Goal: Find specific page/section: Find specific page/section

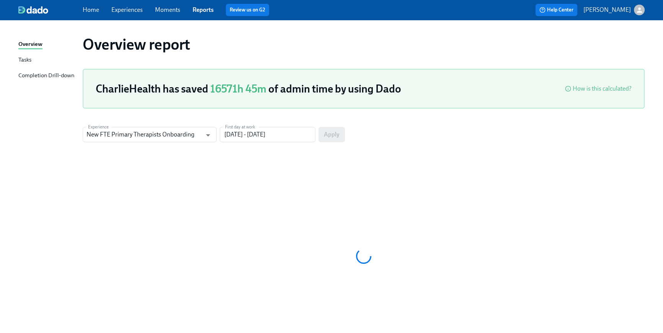
click at [92, 14] on span "Home" at bounding box center [91, 10] width 16 height 8
click at [95, 10] on link "Home" at bounding box center [91, 9] width 16 height 7
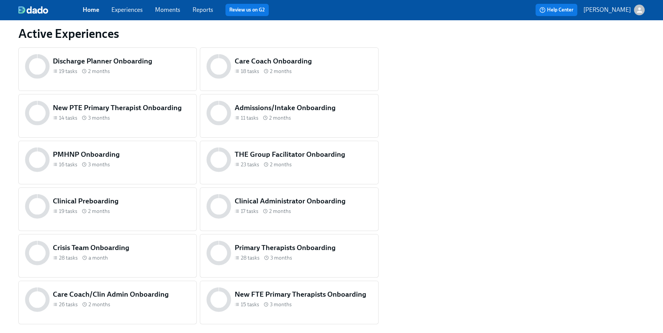
scroll to position [320, 0]
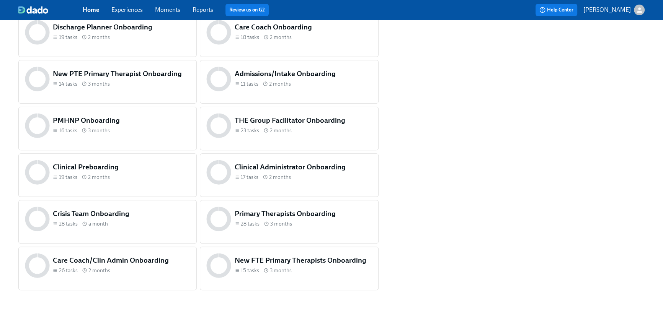
click at [98, 169] on h5 "Clinical Preboarding" at bounding box center [121, 167] width 137 height 10
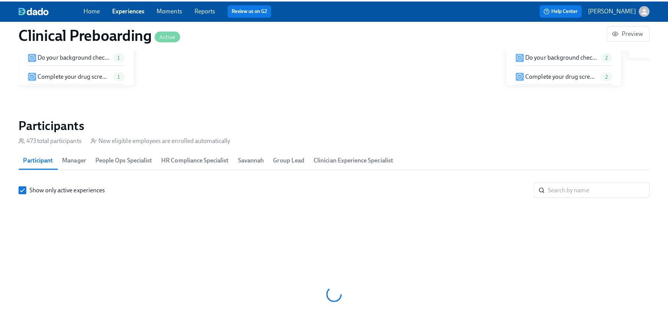
scroll to position [0, 8705]
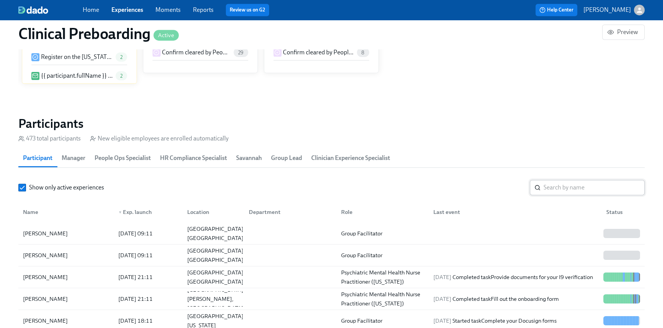
click at [569, 192] on input "search" at bounding box center [594, 187] width 101 height 15
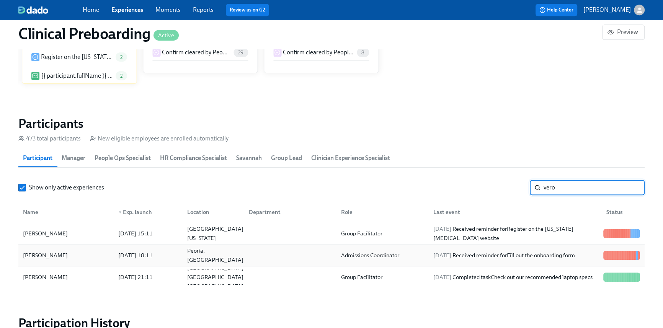
type input "vero"
click at [552, 258] on div "[DATE] Received reminder for Fill out the onboarding form" at bounding box center [504, 255] width 148 height 9
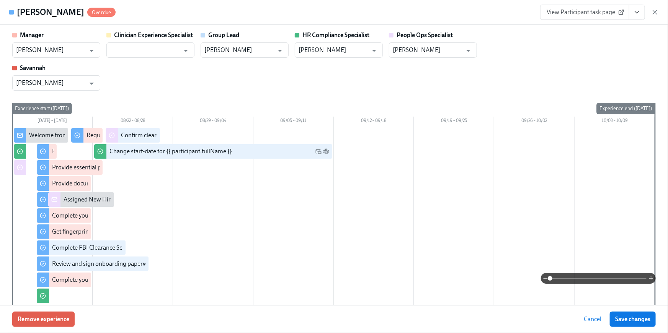
click at [597, 15] on span "View Participant task page" at bounding box center [585, 12] width 76 height 8
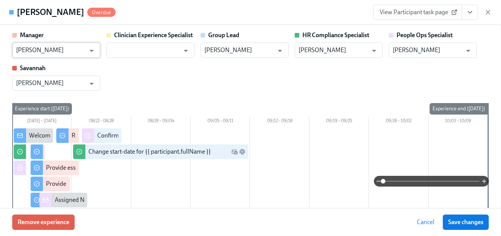
scroll to position [0, 9165]
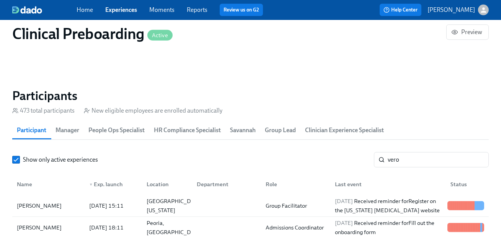
scroll to position [375, 0]
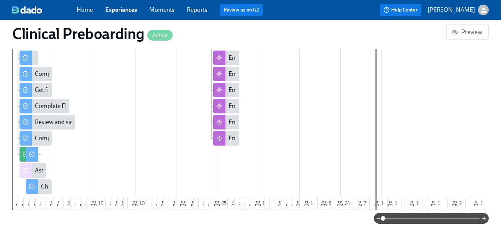
click at [73, 5] on div "Home Experiences Moments Reports Review us on G2 Help Center [PERSON_NAME]" at bounding box center [250, 10] width 501 height 20
click at [80, 10] on link "Home" at bounding box center [85, 9] width 16 height 7
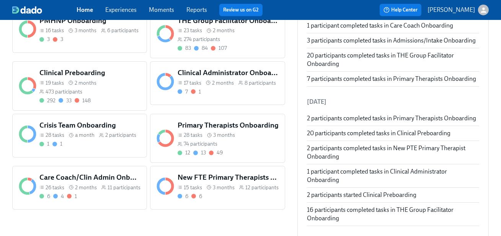
scroll to position [431, 0]
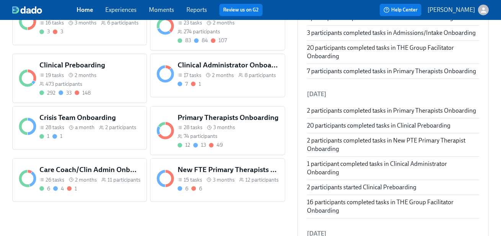
click at [264, 176] on span "12 participants" at bounding box center [261, 179] width 33 height 7
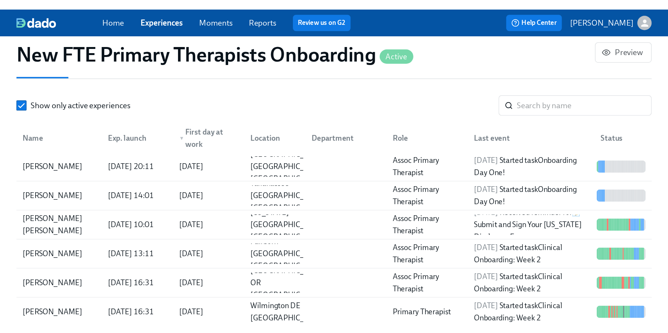
scroll to position [738, 0]
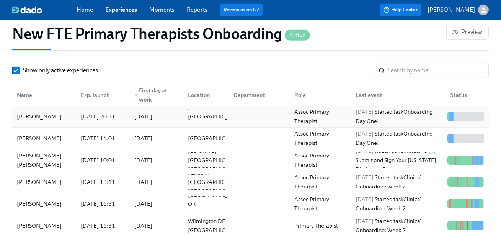
click at [292, 112] on div "Assoc Primary Therapist" at bounding box center [320, 116] width 58 height 18
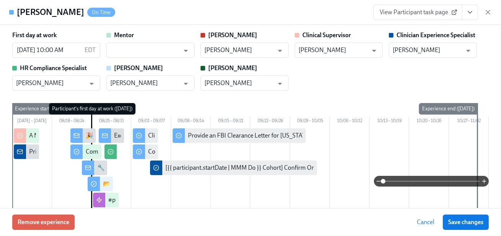
click at [434, 16] on link "View Participant task page" at bounding box center [417, 12] width 89 height 15
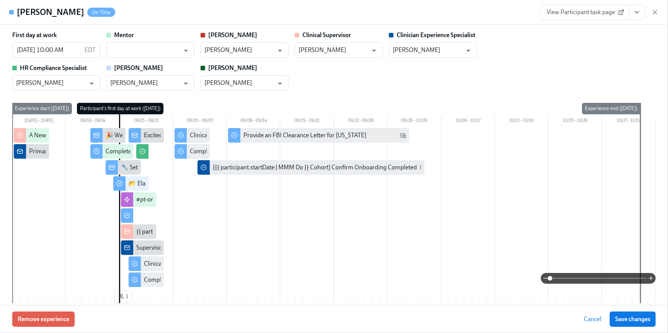
scroll to position [0, 1539]
